Goal: Task Accomplishment & Management: Use online tool/utility

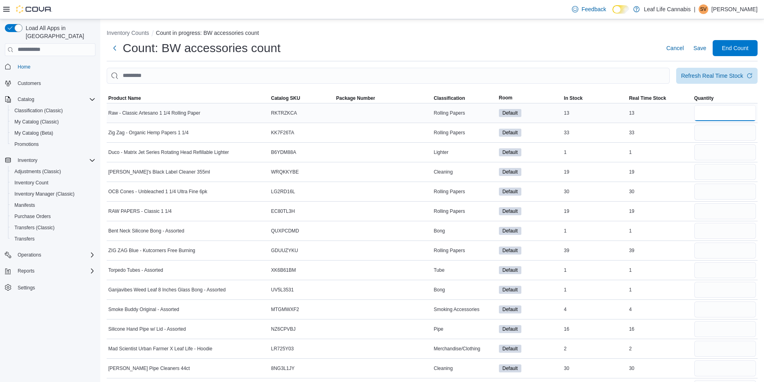
click at [730, 117] on input "number" at bounding box center [725, 113] width 62 height 16
type input "**"
click at [721, 131] on input "number" at bounding box center [725, 133] width 62 height 16
type input "**"
click at [707, 150] on input "number" at bounding box center [725, 152] width 62 height 16
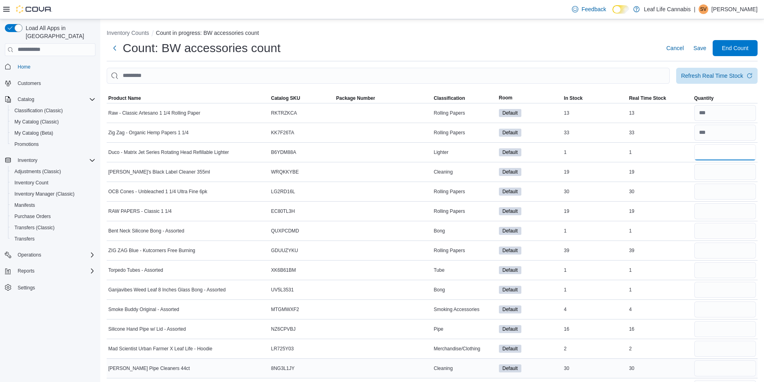
type input "*"
click at [711, 365] on input "number" at bounding box center [725, 368] width 62 height 16
type input "**"
click at [704, 345] on input "number" at bounding box center [725, 349] width 62 height 16
type input "*"
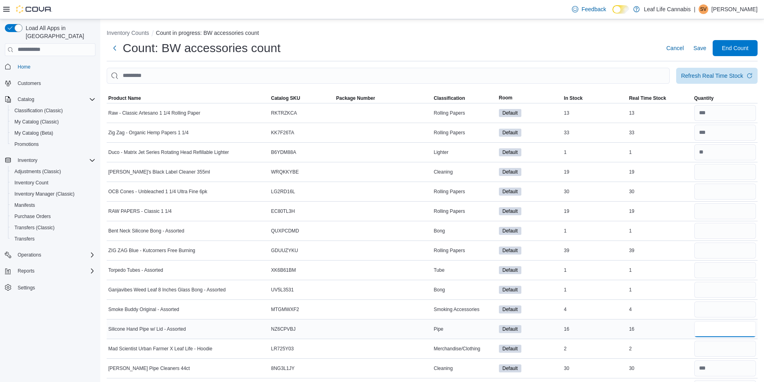
click at [709, 327] on input "number" at bounding box center [725, 329] width 62 height 16
type input "**"
click at [716, 313] on input "number" at bounding box center [725, 309] width 62 height 16
type input "*"
click at [719, 290] on input "number" at bounding box center [725, 290] width 62 height 16
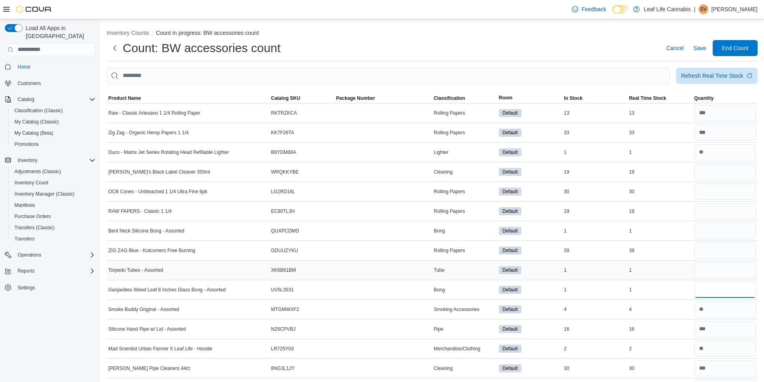
type input "*"
click at [723, 273] on input "number" at bounding box center [725, 270] width 62 height 16
type input "*"
click at [728, 255] on input "number" at bounding box center [725, 251] width 62 height 16
type input "**"
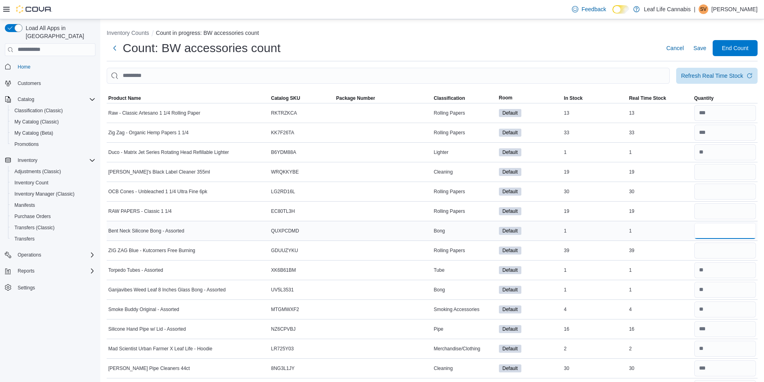
click at [729, 238] on input "number" at bounding box center [725, 231] width 62 height 16
type input "*"
click at [707, 215] on input "number" at bounding box center [725, 211] width 62 height 16
type input "**"
click at [714, 190] on input "number" at bounding box center [725, 192] width 62 height 16
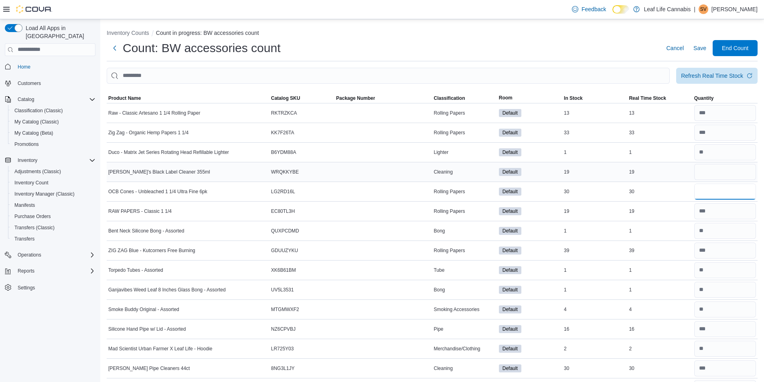
type input "**"
click at [715, 176] on input "number" at bounding box center [725, 172] width 62 height 16
type input "**"
click at [707, 80] on span "Refresh Real Time Stock" at bounding box center [717, 75] width 72 height 16
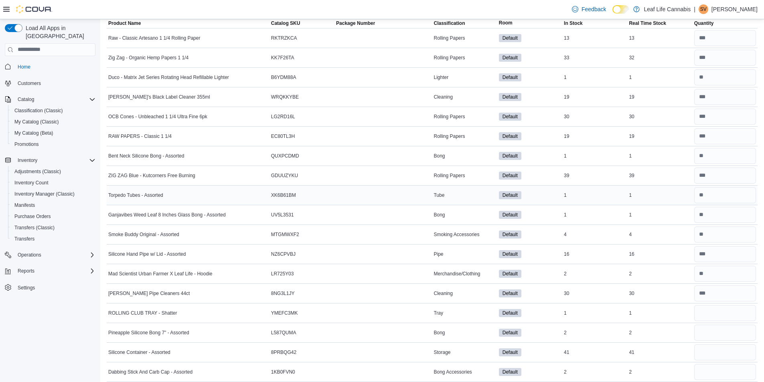
scroll to position [80, 0]
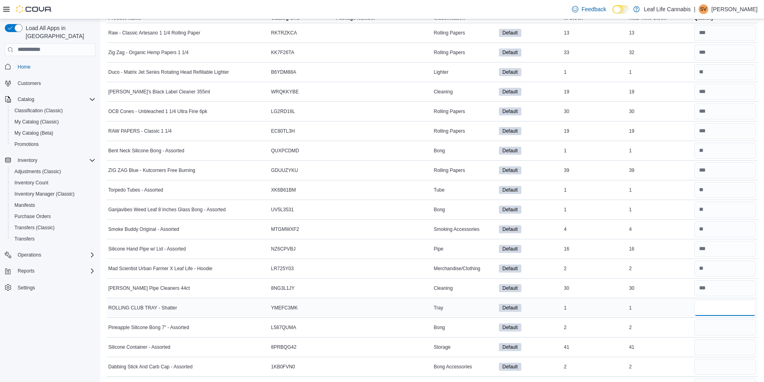
click at [715, 307] on input "number" at bounding box center [725, 308] width 62 height 16
type input "*"
click at [702, 332] on input "number" at bounding box center [725, 327] width 62 height 16
type input "*"
click at [703, 345] on input "number" at bounding box center [725, 347] width 62 height 16
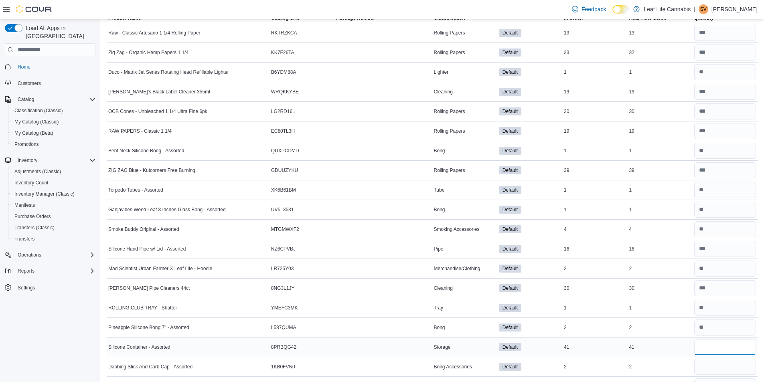
type input "**"
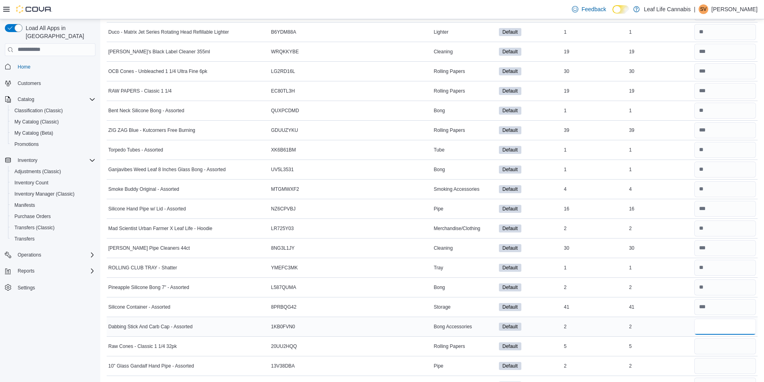
click at [727, 325] on input "number" at bounding box center [725, 327] width 62 height 16
type input "*"
click at [717, 352] on input "number" at bounding box center [725, 346] width 62 height 16
type input "*"
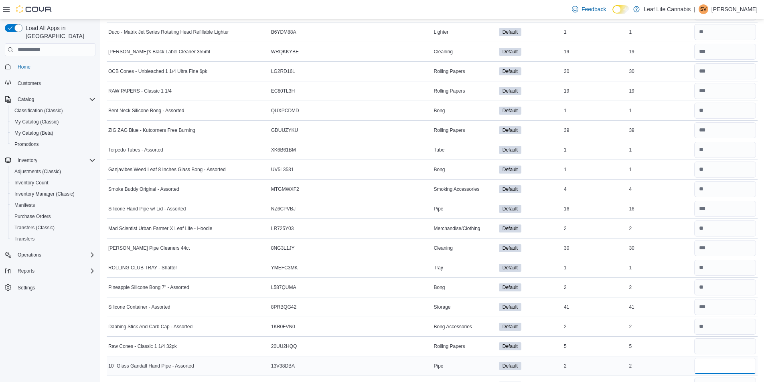
click at [728, 360] on input "number" at bounding box center [725, 366] width 62 height 16
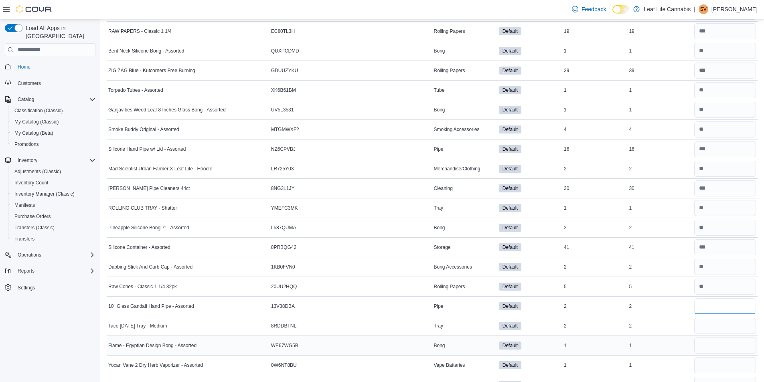
scroll to position [200, 0]
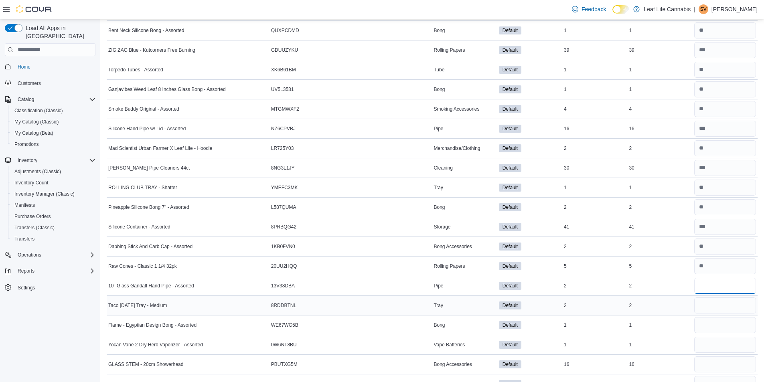
type input "*"
click at [735, 300] on input "number" at bounding box center [725, 305] width 62 height 16
type input "*"
click at [721, 323] on input "number" at bounding box center [725, 325] width 62 height 16
type input "*"
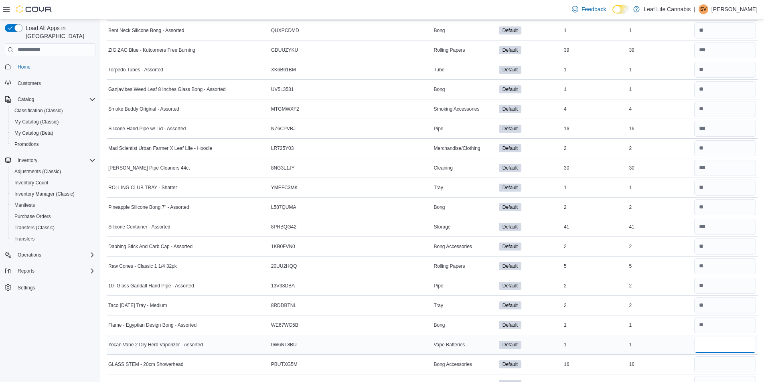
click at [713, 342] on input "number" at bounding box center [725, 345] width 62 height 16
type input "*"
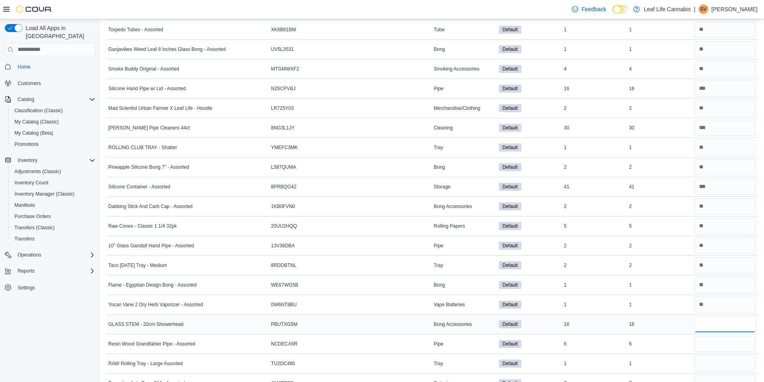
click at [725, 320] on input "number" at bounding box center [725, 324] width 62 height 16
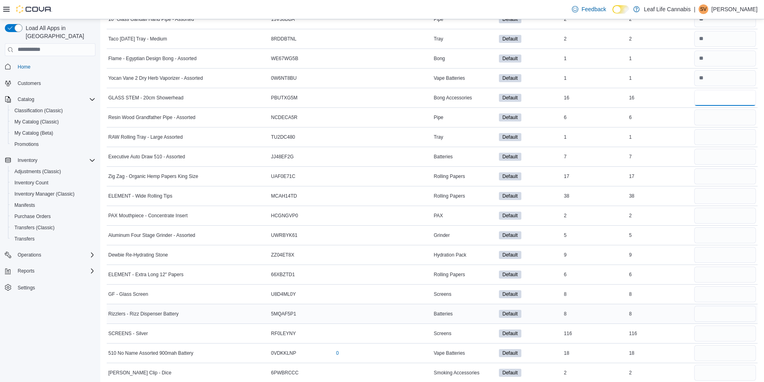
scroll to position [481, 0]
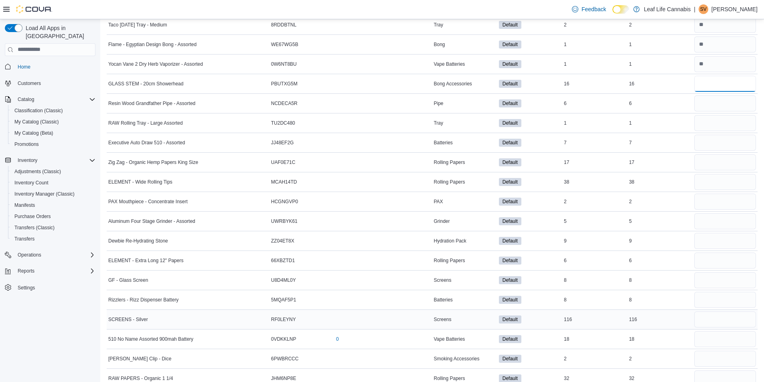
type input "**"
click at [701, 320] on input "number" at bounding box center [725, 319] width 62 height 16
type input "***"
click at [711, 303] on input "number" at bounding box center [725, 300] width 62 height 16
type input "*"
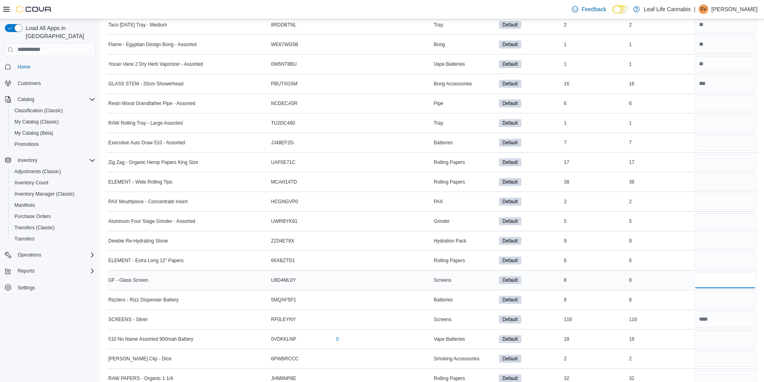
click at [716, 285] on input "number" at bounding box center [725, 280] width 62 height 16
type input "*"
click at [723, 259] on input "number" at bounding box center [725, 261] width 62 height 16
type input "*"
click at [723, 245] on input "number" at bounding box center [725, 241] width 62 height 16
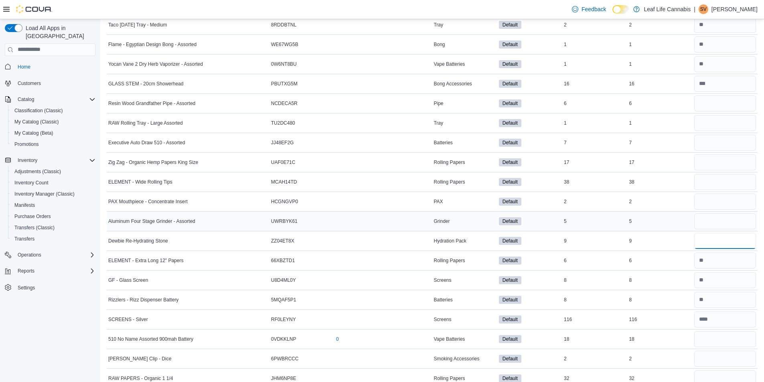
type input "*"
click at [720, 224] on input "number" at bounding box center [725, 221] width 62 height 16
type input "*"
click at [729, 193] on div at bounding box center [724, 201] width 65 height 19
click at [725, 200] on input "number" at bounding box center [725, 202] width 62 height 16
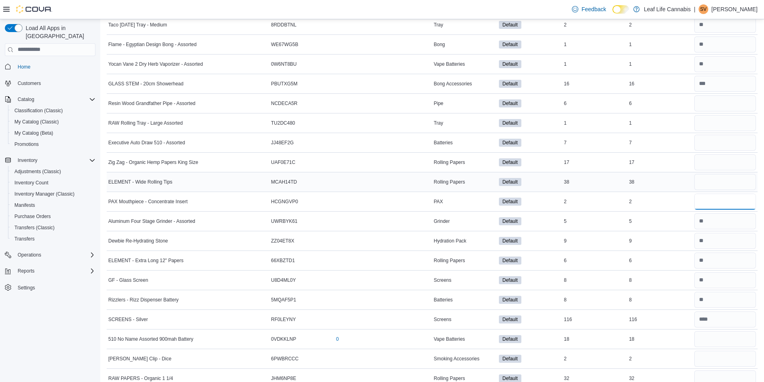
type input "*"
click at [728, 182] on input "number" at bounding box center [725, 182] width 62 height 16
type input "**"
click at [738, 102] on input "number" at bounding box center [725, 103] width 62 height 16
type input "*"
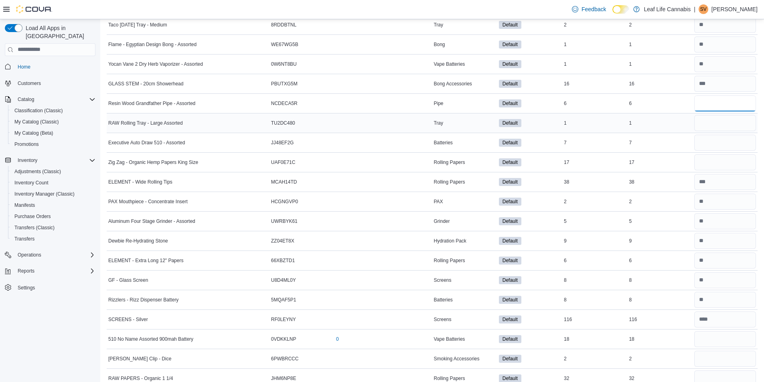
type input "*"
click at [728, 130] on input "number" at bounding box center [725, 123] width 62 height 16
type input "*"
click at [717, 141] on input "number" at bounding box center [725, 143] width 62 height 16
type input "*"
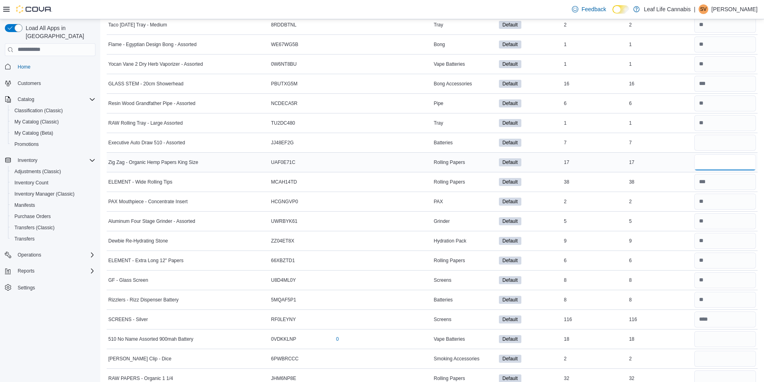
click at [717, 161] on input "number" at bounding box center [725, 162] width 62 height 16
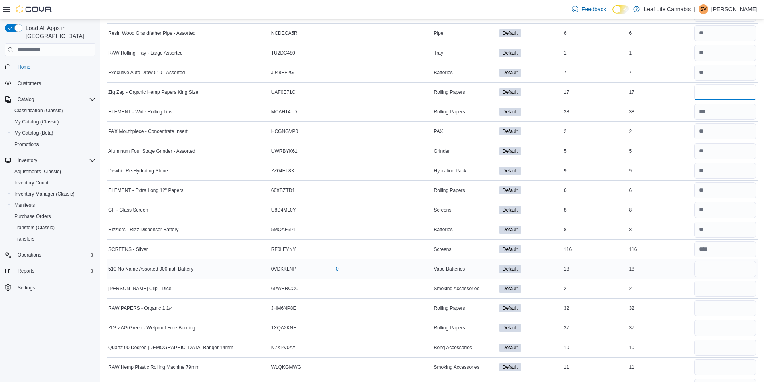
scroll to position [561, 0]
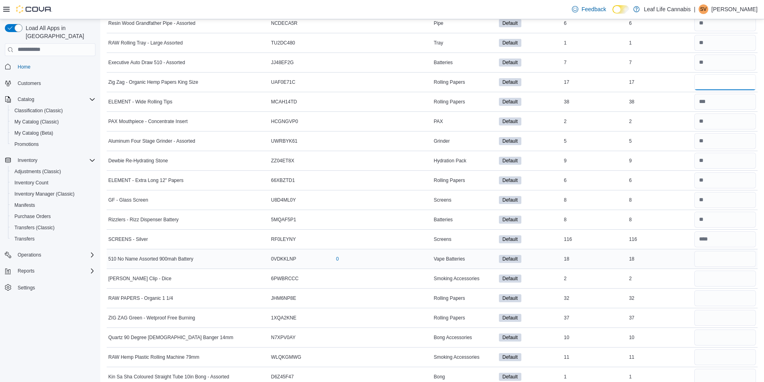
type input "**"
click at [732, 254] on input "number" at bounding box center [725, 259] width 62 height 16
type input "**"
drag, startPoint x: 713, startPoint y: 286, endPoint x: 716, endPoint y: 282, distance: 5.1
click at [713, 286] on input "number" at bounding box center [725, 279] width 62 height 16
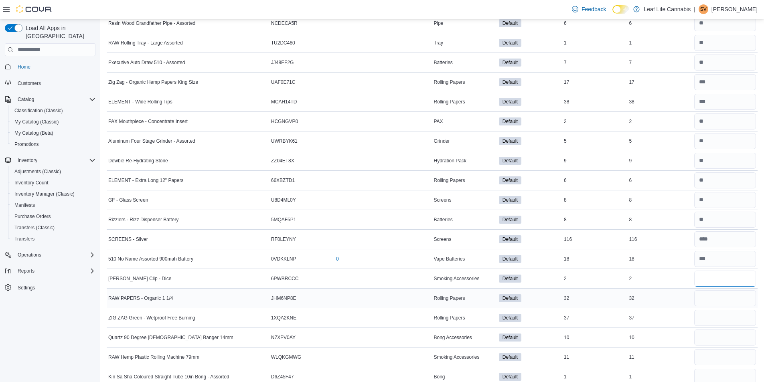
type input "*"
click at [710, 295] on input "number" at bounding box center [725, 298] width 62 height 16
type input "**"
click at [714, 313] on input "number" at bounding box center [725, 318] width 62 height 16
type input "**"
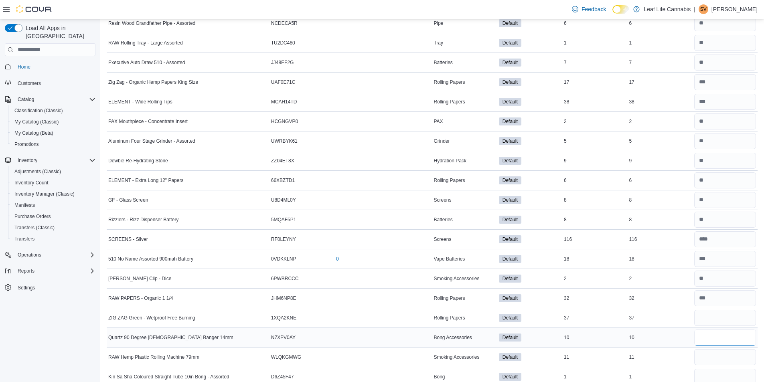
click at [738, 334] on input "number" at bounding box center [725, 337] width 62 height 16
type input "**"
click at [719, 362] on input "number" at bounding box center [725, 357] width 62 height 16
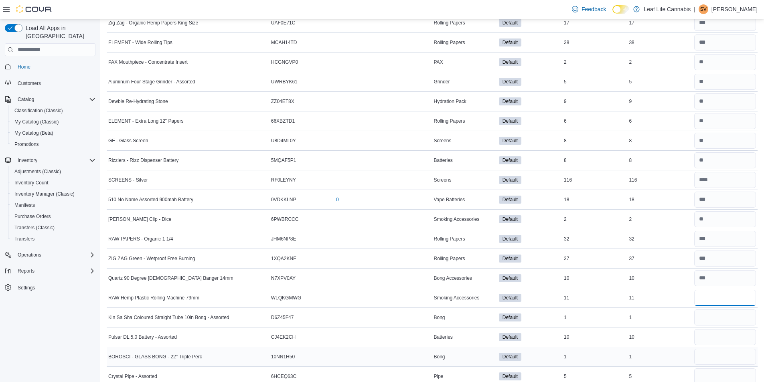
scroll to position [641, 0]
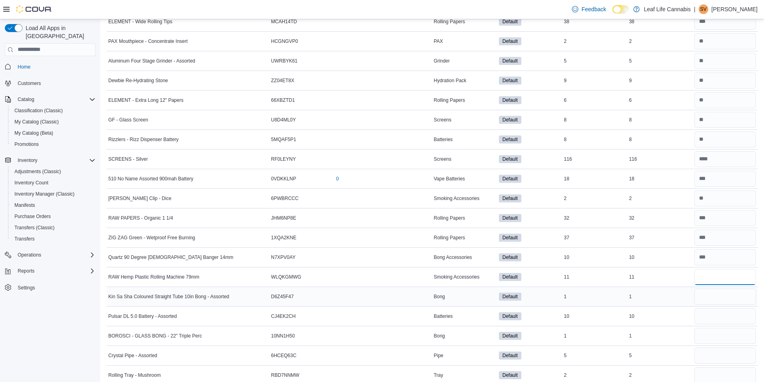
type input "**"
click at [737, 295] on input "number" at bounding box center [725, 297] width 62 height 16
type input "*"
click at [728, 312] on input "number" at bounding box center [725, 316] width 62 height 16
type input "**"
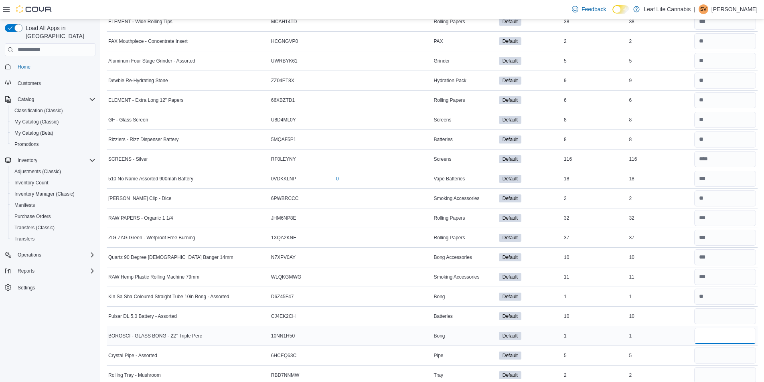
click at [711, 342] on input "number" at bounding box center [725, 336] width 62 height 16
type input "*"
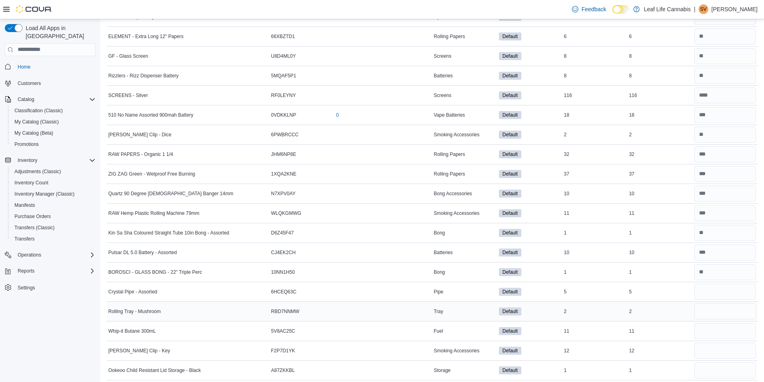
scroll to position [721, 0]
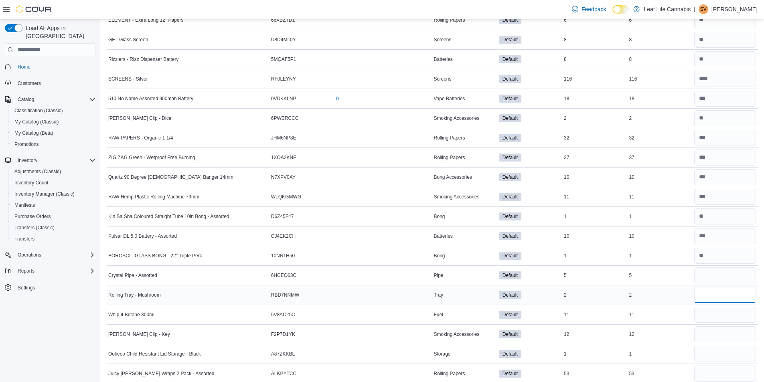
click at [732, 287] on input "number" at bounding box center [725, 295] width 62 height 16
click at [737, 276] on input "number" at bounding box center [725, 275] width 62 height 16
type input "*"
click at [726, 295] on input "number" at bounding box center [725, 295] width 62 height 16
type input "*"
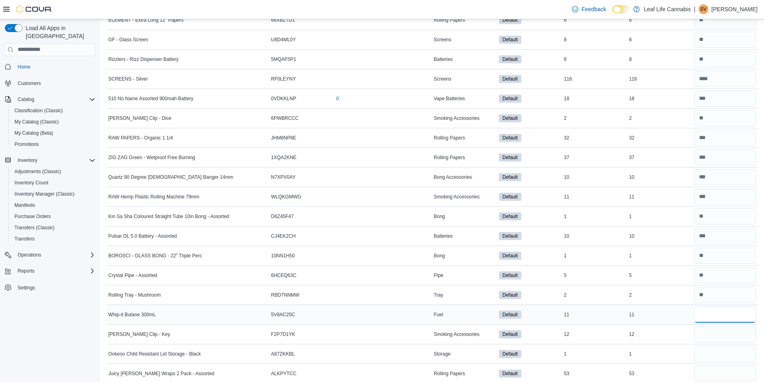
click at [719, 312] on input "number" at bounding box center [725, 315] width 62 height 16
type input "**"
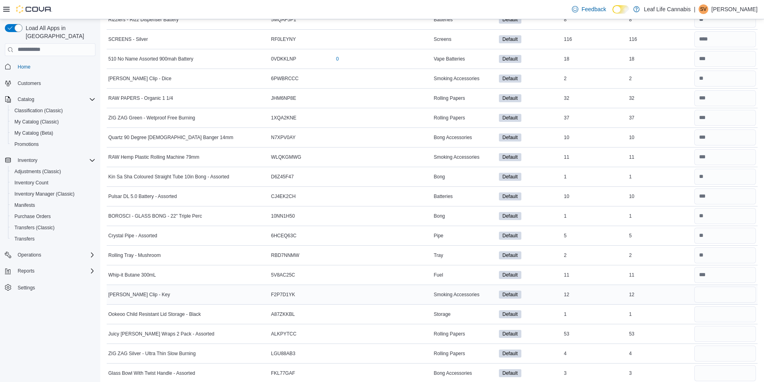
scroll to position [762, 0]
click at [724, 291] on input "number" at bounding box center [725, 294] width 62 height 16
type input "**"
click at [714, 314] on input "number" at bounding box center [725, 314] width 62 height 16
type input "*"
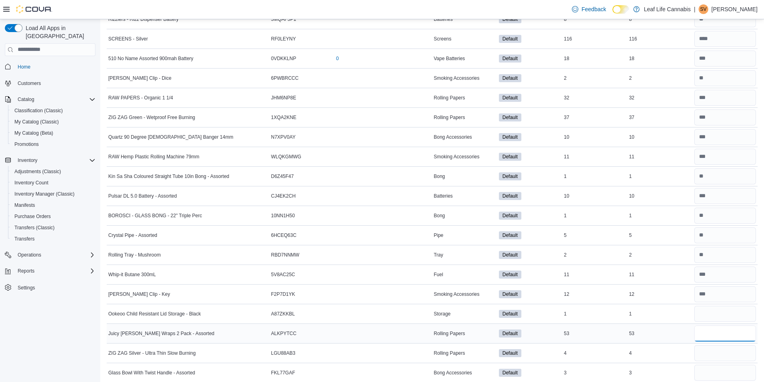
click at [706, 332] on input "number" at bounding box center [725, 333] width 62 height 16
type input "**"
click at [718, 352] on input "number" at bounding box center [725, 353] width 62 height 16
type input "*"
click at [706, 374] on input "number" at bounding box center [725, 373] width 62 height 16
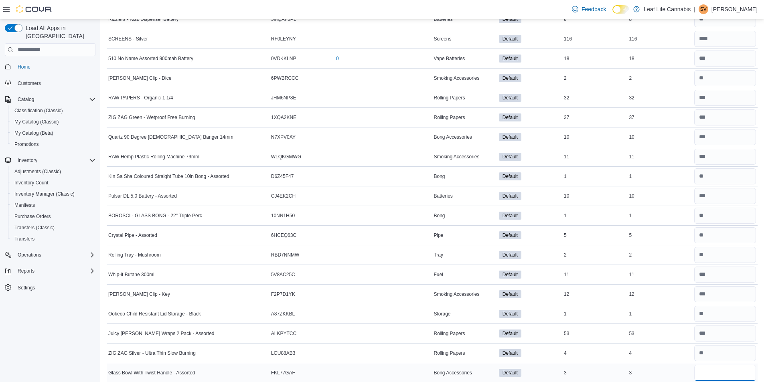
type input "*"
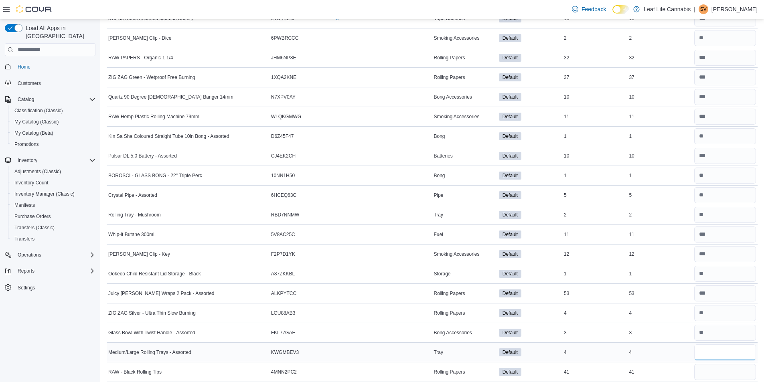
click at [727, 346] on input "number" at bounding box center [725, 352] width 62 height 16
type input "*"
click at [709, 370] on input "number" at bounding box center [725, 372] width 62 height 16
type input "**"
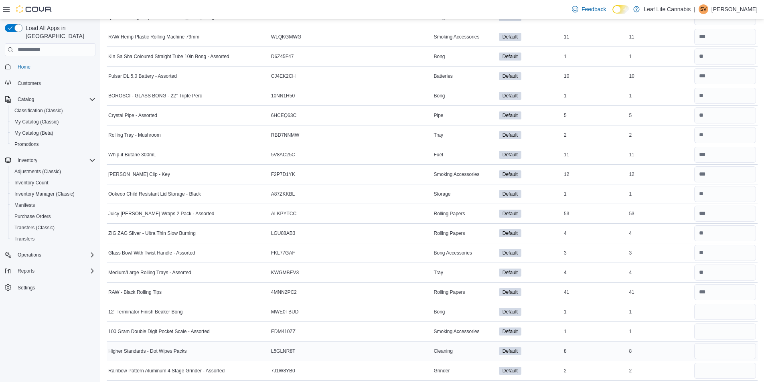
scroll to position [882, 0]
click at [724, 316] on input "number" at bounding box center [725, 311] width 62 height 16
type input "*"
click at [712, 338] on input "number" at bounding box center [725, 331] width 62 height 16
type input "*"
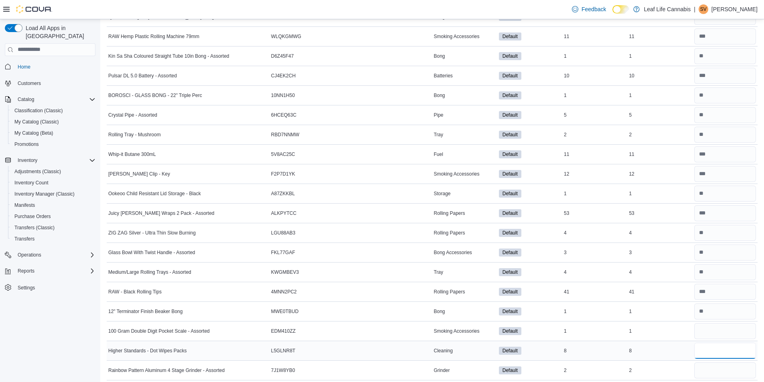
click at [709, 348] on input "number" at bounding box center [725, 351] width 62 height 16
type input "*"
click at [708, 372] on input "number" at bounding box center [725, 370] width 62 height 16
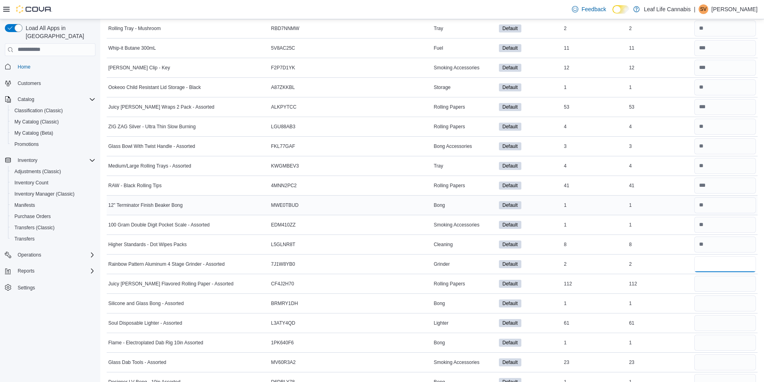
scroll to position [1002, 0]
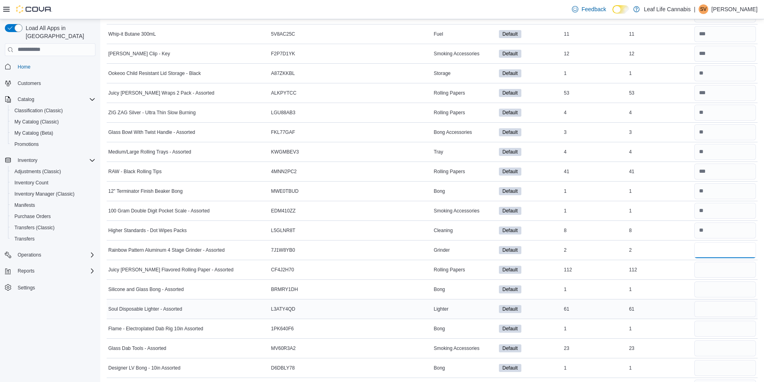
type input "*"
click at [744, 308] on input "number" at bounding box center [725, 309] width 62 height 16
type input "**"
click at [747, 292] on input "number" at bounding box center [725, 289] width 62 height 16
type input "*"
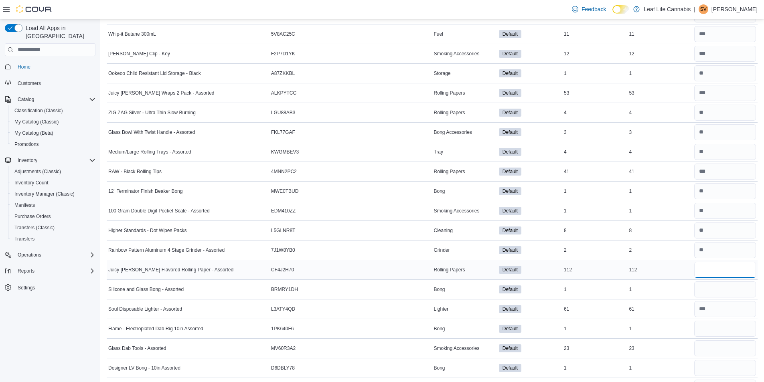
click at [747, 273] on input "number" at bounding box center [725, 270] width 62 height 16
type input "***"
click at [720, 326] on input "number" at bounding box center [725, 329] width 62 height 16
type input "*"
click at [709, 346] on input "number" at bounding box center [725, 348] width 62 height 16
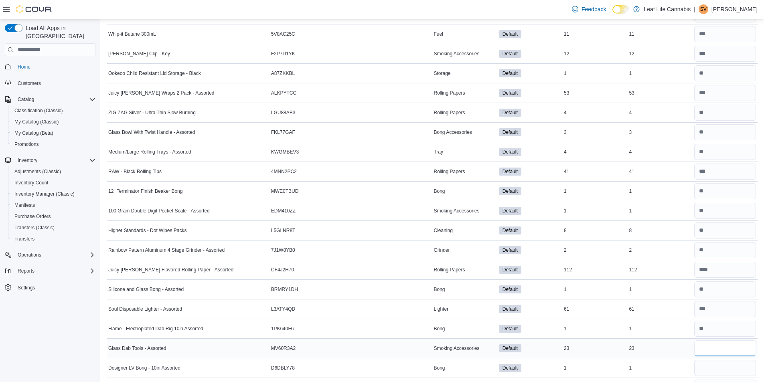
type input "**"
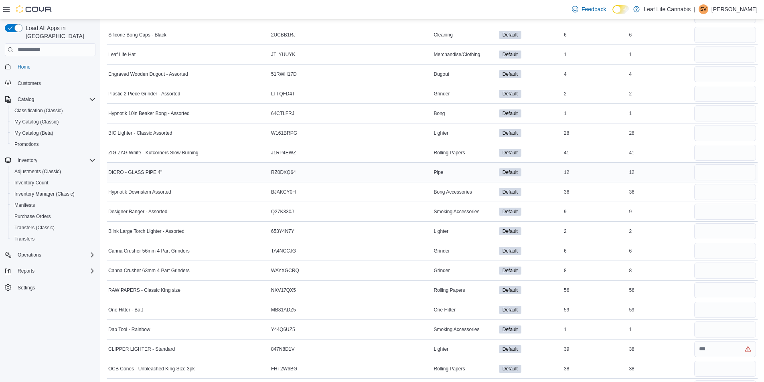
scroll to position [1563, 0]
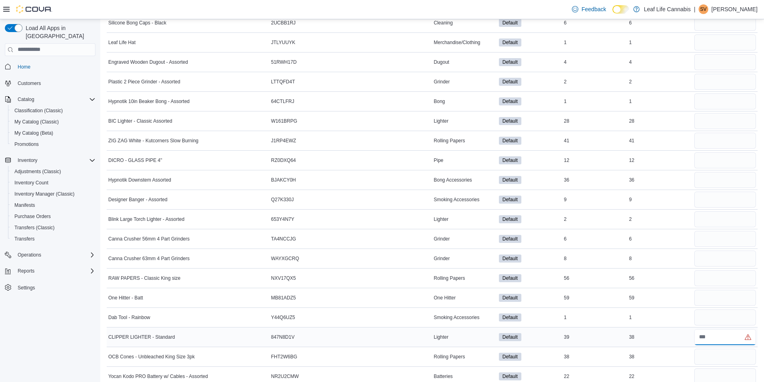
click at [733, 337] on input "number" at bounding box center [725, 337] width 62 height 16
click at [723, 338] on input "number" at bounding box center [725, 337] width 62 height 16
type input "**"
click at [724, 310] on input "number" at bounding box center [725, 317] width 62 height 16
type input "*"
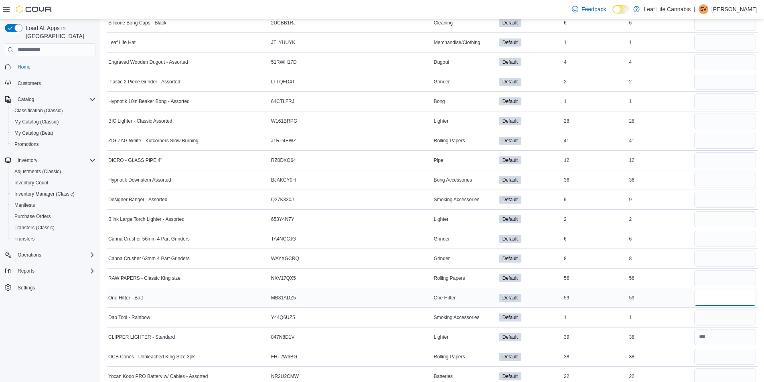
click at [728, 294] on input "number" at bounding box center [725, 298] width 62 height 16
type input "**"
click at [726, 280] on input "number" at bounding box center [725, 278] width 62 height 16
type input "**"
click at [730, 261] on input "number" at bounding box center [725, 259] width 62 height 16
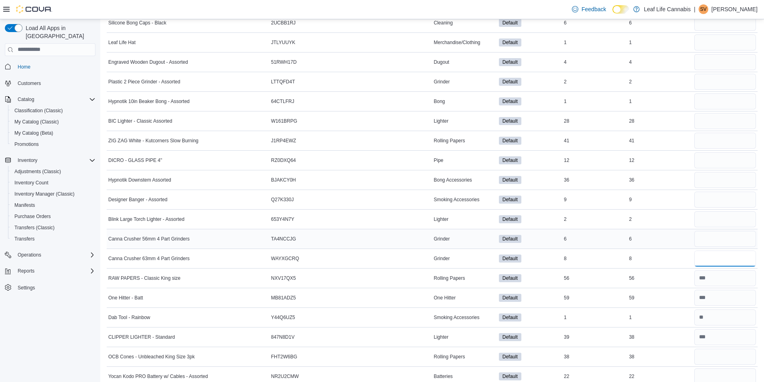
type input "*"
click at [723, 239] on input "number" at bounding box center [725, 239] width 62 height 16
type input "*"
click at [723, 225] on input "number" at bounding box center [725, 219] width 62 height 16
type input "*"
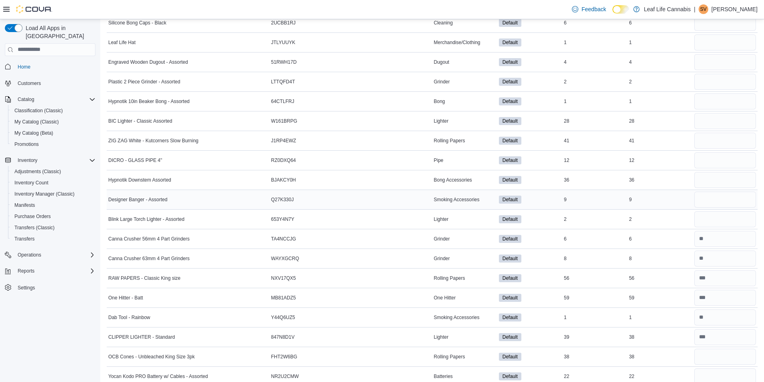
click at [722, 208] on div at bounding box center [724, 199] width 65 height 19
click at [723, 202] on input "number" at bounding box center [725, 200] width 62 height 16
type input "*"
click at [730, 173] on input "number" at bounding box center [725, 180] width 62 height 16
type input "**"
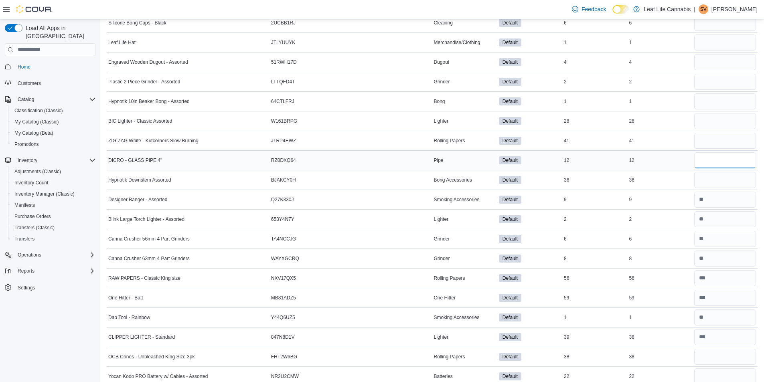
click at [732, 162] on input "number" at bounding box center [725, 160] width 62 height 16
type input "**"
click at [724, 141] on input "number" at bounding box center [725, 141] width 62 height 16
type input "**"
click at [712, 115] on input "number" at bounding box center [725, 121] width 62 height 16
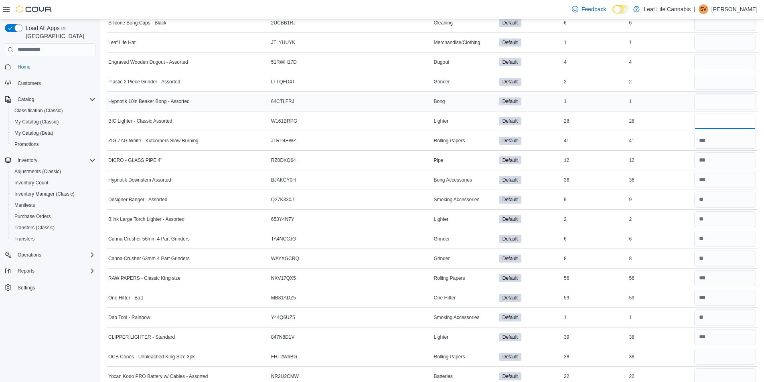
type input "**"
click at [718, 100] on input "number" at bounding box center [725, 101] width 62 height 16
type input "*"
click at [710, 85] on input "number" at bounding box center [725, 82] width 62 height 16
type input "*"
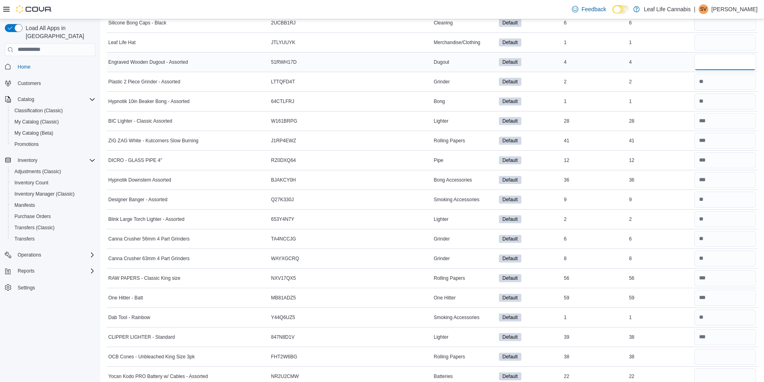
click at [721, 62] on input "number" at bounding box center [725, 62] width 62 height 16
type input "*"
click at [717, 46] on input "number" at bounding box center [725, 42] width 62 height 16
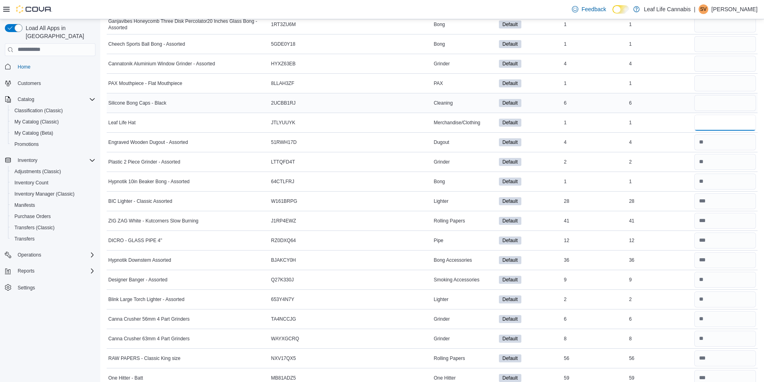
type input "*"
click at [736, 101] on input "number" at bounding box center [725, 103] width 62 height 16
type input "*"
click at [732, 86] on input "number" at bounding box center [725, 83] width 62 height 16
type input "*"
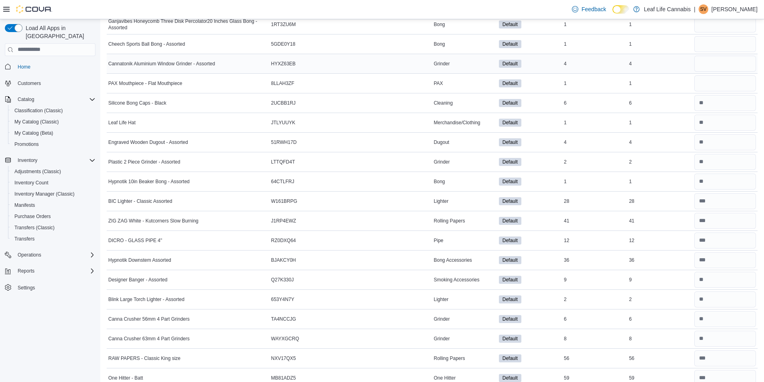
click at [738, 73] on div at bounding box center [724, 63] width 65 height 19
click at [741, 66] on input "number" at bounding box center [725, 64] width 62 height 16
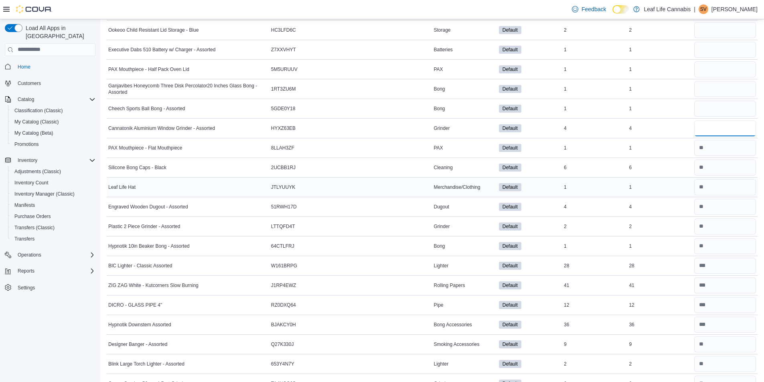
scroll to position [1403, 0]
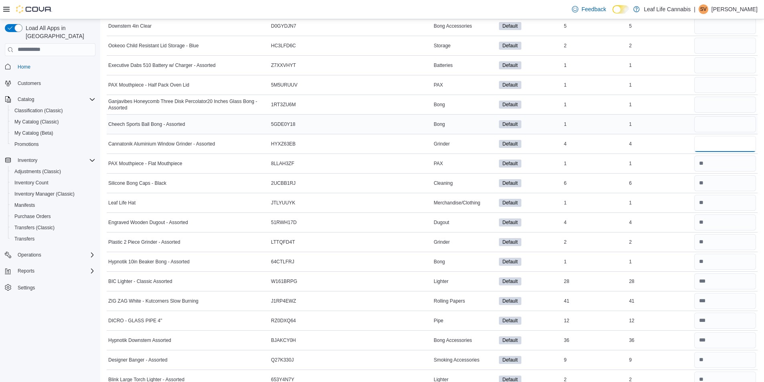
type input "*"
click at [733, 122] on input "number" at bounding box center [725, 124] width 62 height 16
type input "*"
click at [726, 106] on input "number" at bounding box center [725, 105] width 62 height 16
type input "*"
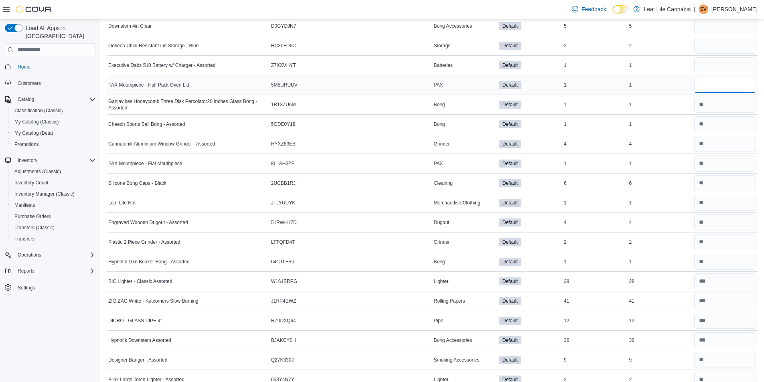
click at [725, 87] on input "number" at bounding box center [725, 85] width 62 height 16
type input "*"
click at [716, 61] on input "number" at bounding box center [725, 65] width 62 height 16
type input "*"
click at [717, 48] on input "number" at bounding box center [725, 46] width 62 height 16
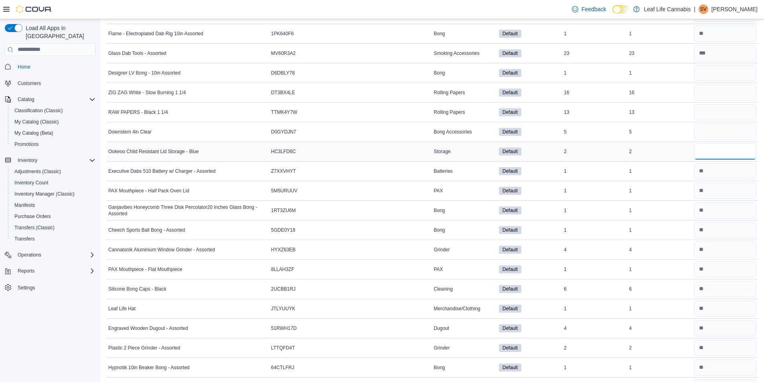
scroll to position [1283, 0]
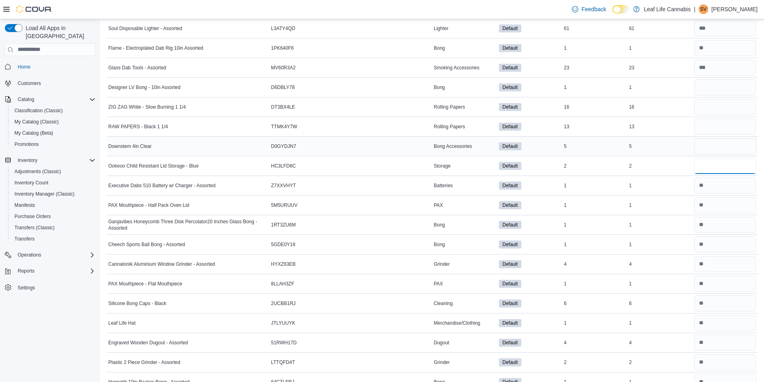
type input "*"
click at [730, 145] on input "number" at bounding box center [725, 146] width 62 height 16
type input "*"
click at [707, 129] on input "number" at bounding box center [725, 127] width 62 height 16
type input "**"
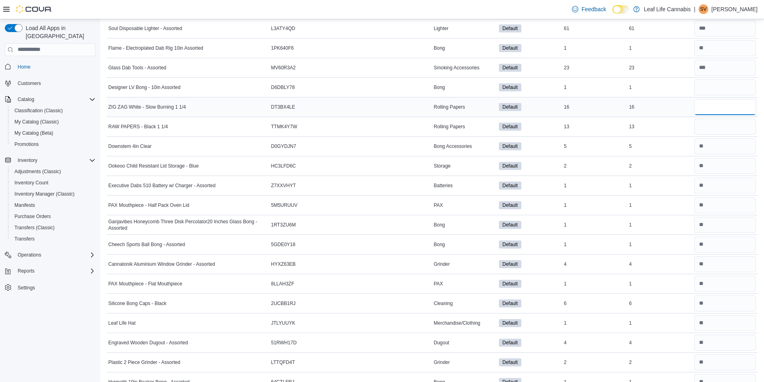
click at [722, 110] on input "number" at bounding box center [725, 107] width 62 height 16
type input "**"
click at [707, 83] on input "number" at bounding box center [725, 87] width 62 height 16
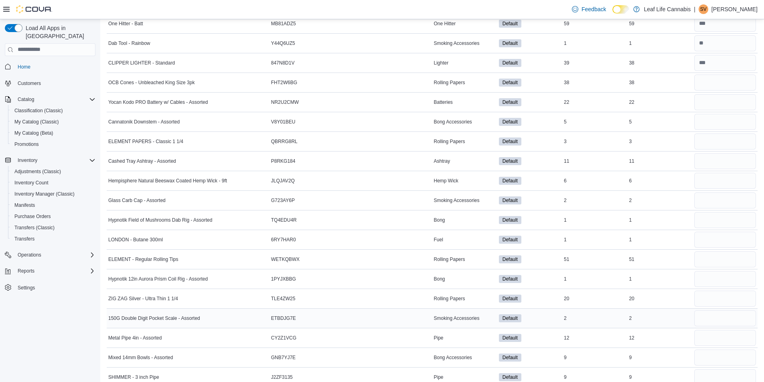
scroll to position [1849, 0]
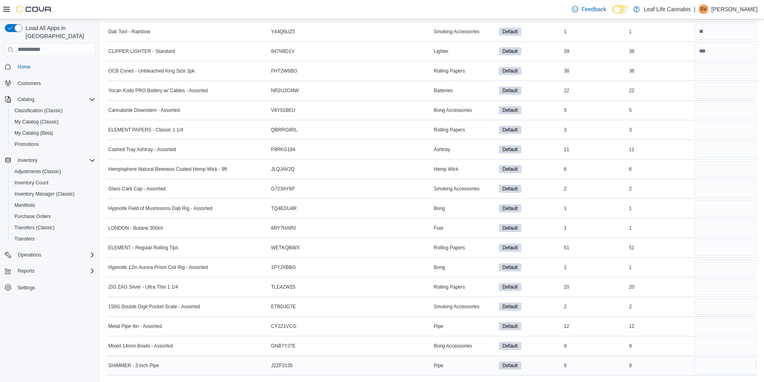
type input "*"
click at [744, 368] on input "number" at bounding box center [725, 366] width 62 height 16
type input "*"
click at [724, 344] on input "number" at bounding box center [725, 346] width 62 height 16
type input "*"
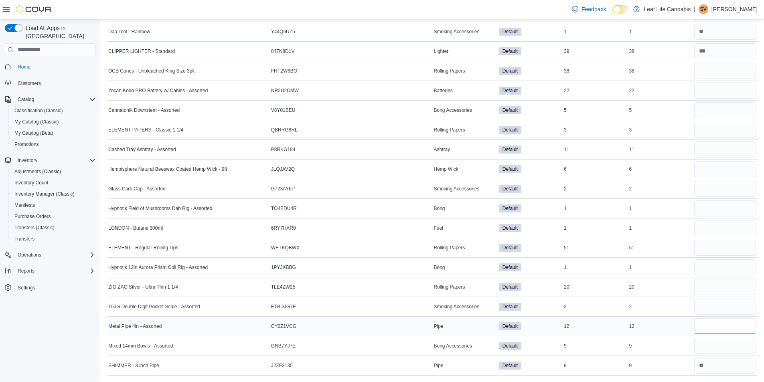
click at [725, 330] on input "number" at bounding box center [725, 326] width 62 height 16
type input "**"
click at [721, 308] on input "number" at bounding box center [725, 307] width 62 height 16
type input "*"
click at [721, 289] on input "number" at bounding box center [725, 287] width 62 height 16
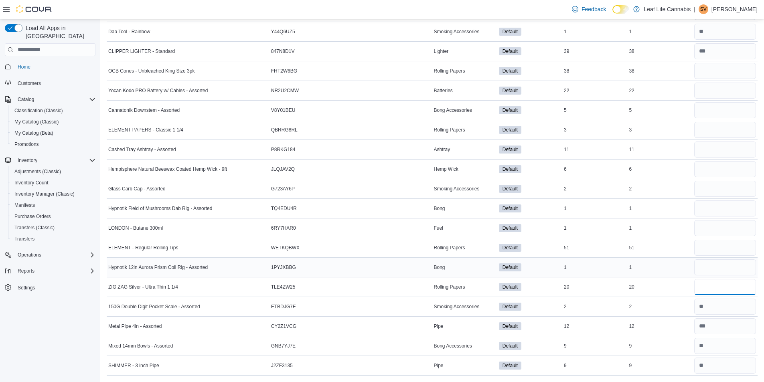
type input "**"
click at [739, 262] on input "number" at bounding box center [725, 267] width 62 height 16
type input "*"
click at [721, 254] on input "number" at bounding box center [725, 248] width 62 height 16
type input "*"
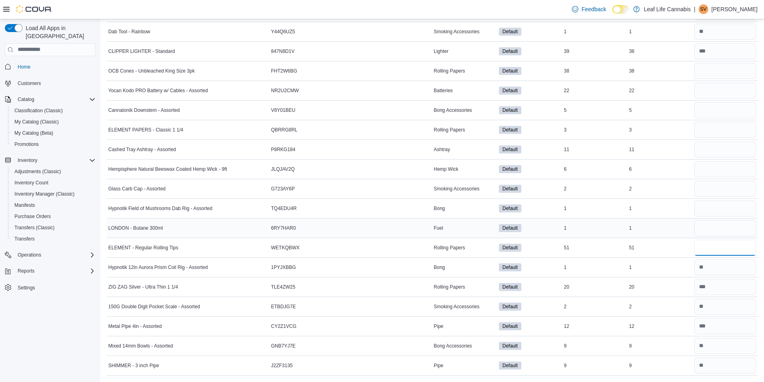
type input "**"
click at [717, 232] on input "number" at bounding box center [725, 228] width 62 height 16
click at [722, 212] on input "number" at bounding box center [725, 208] width 62 height 16
click at [731, 184] on input "number" at bounding box center [725, 189] width 62 height 16
click at [722, 173] on input "number" at bounding box center [725, 169] width 62 height 16
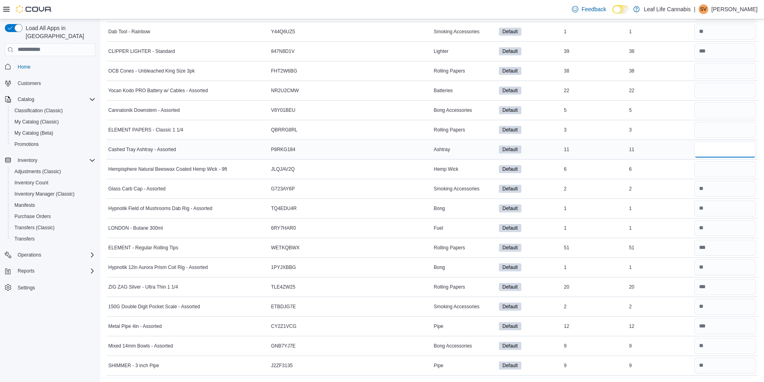
click at [721, 151] on input "number" at bounding box center [725, 149] width 62 height 16
click at [719, 130] on input "number" at bounding box center [725, 130] width 62 height 16
click at [717, 105] on input "number" at bounding box center [725, 110] width 62 height 16
click at [715, 90] on input "number" at bounding box center [725, 91] width 62 height 16
click at [721, 72] on input "number" at bounding box center [725, 71] width 62 height 16
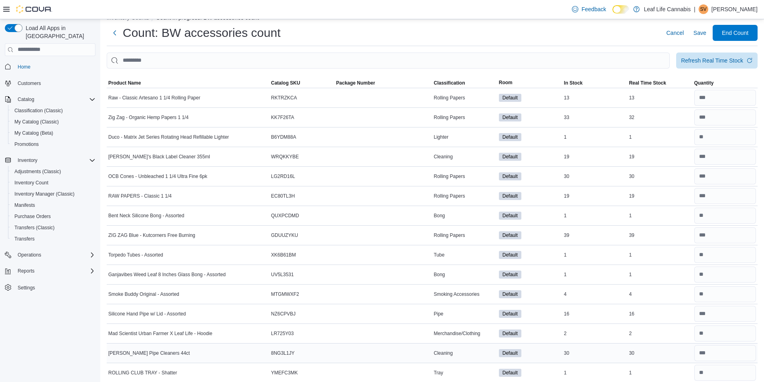
scroll to position [0, 0]
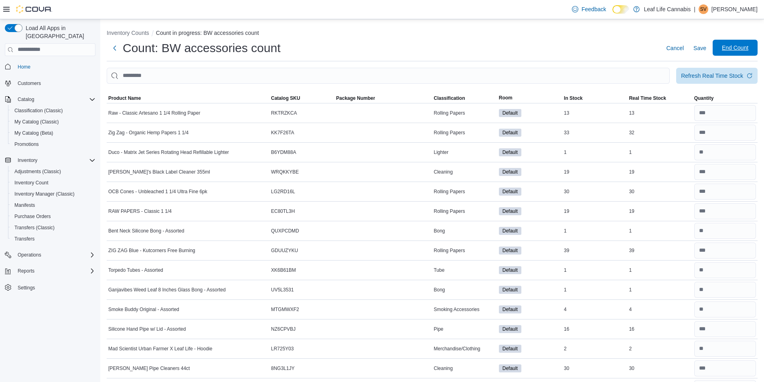
click at [732, 47] on span "End Count" at bounding box center [734, 48] width 26 height 8
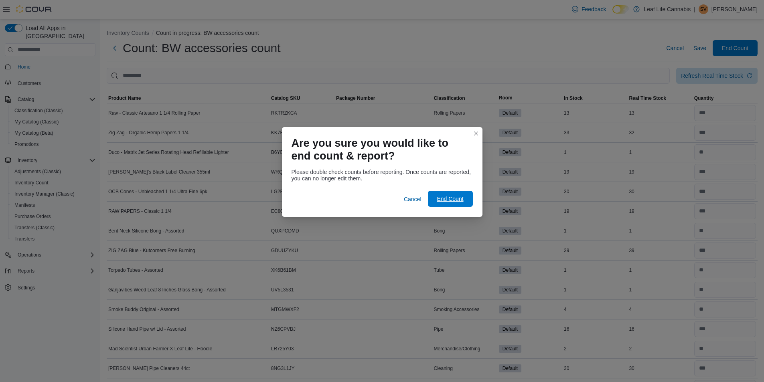
click at [454, 200] on span "End Count" at bounding box center [450, 199] width 26 height 8
click at [448, 202] on span "End Count" at bounding box center [450, 199] width 26 height 8
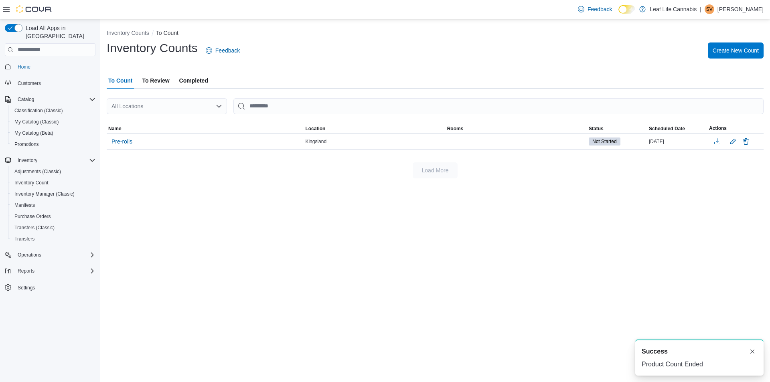
click at [143, 79] on span "To Review" at bounding box center [155, 81] width 27 height 16
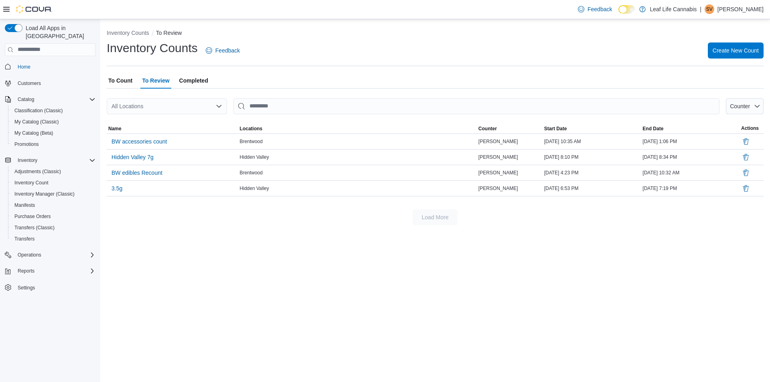
click at [189, 78] on span "Completed" at bounding box center [193, 81] width 29 height 16
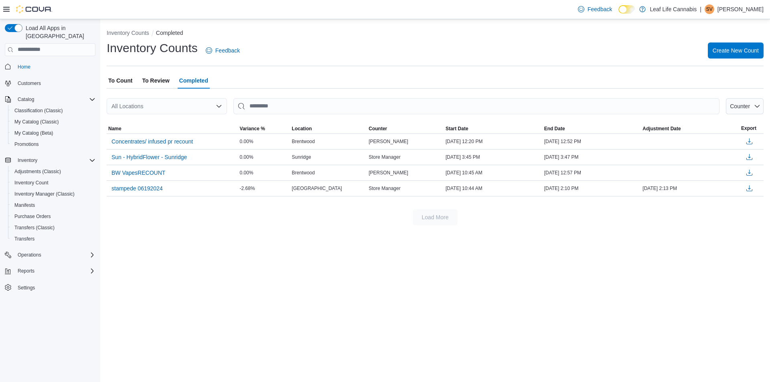
click at [152, 83] on span "To Review" at bounding box center [155, 81] width 27 height 16
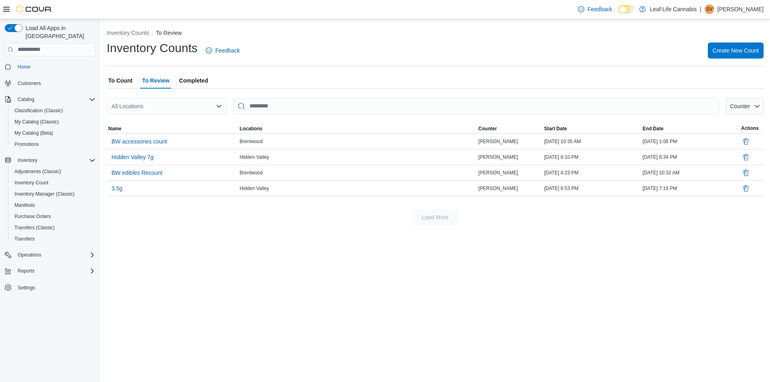
click at [204, 83] on span "Completed" at bounding box center [193, 81] width 29 height 16
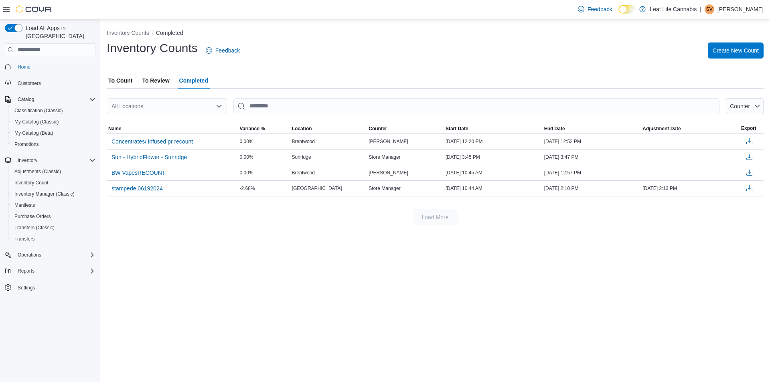
click at [130, 77] on span "To Count" at bounding box center [120, 81] width 24 height 16
